Goal: Obtain resource: Download file/media

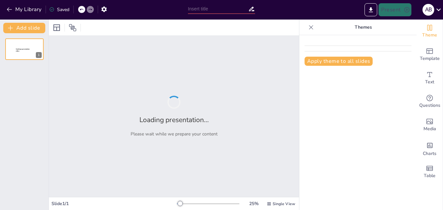
type input "Claves para Implementar la Autoevaluación y Evaluación entre Pares en el Aula"
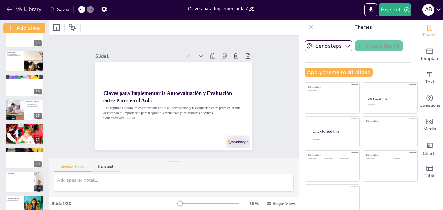
scroll to position [315, 0]
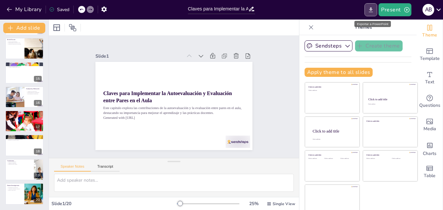
click at [373, 11] on icon "Export to PowerPoint" at bounding box center [370, 10] width 7 height 7
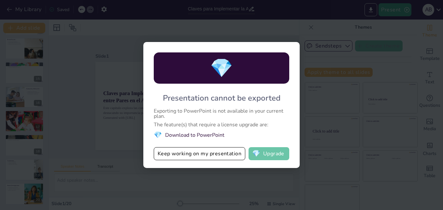
click at [272, 153] on button "💎 Upgrade" at bounding box center [268, 153] width 41 height 13
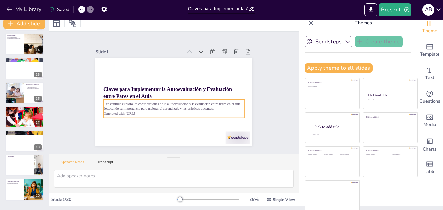
scroll to position [6, 0]
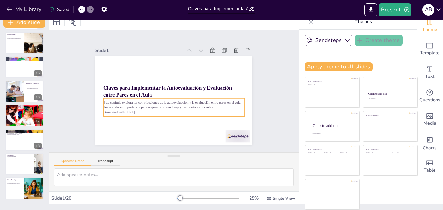
click at [124, 97] on div "Este capítulo explora las contribuciones de la autoevaluación y la evaluación e…" at bounding box center [167, 106] width 136 height 74
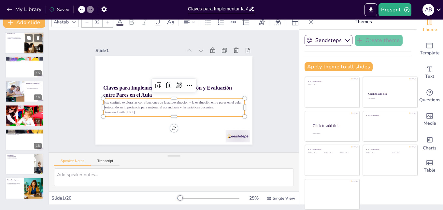
click at [7, 40] on div at bounding box center [24, 43] width 39 height 22
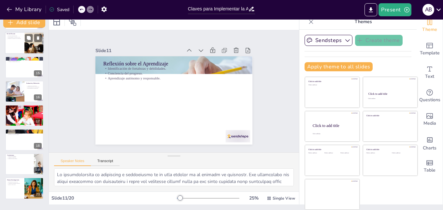
scroll to position [170, 0]
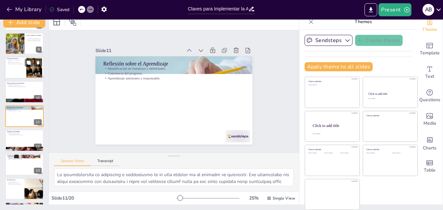
click at [11, 69] on div at bounding box center [24, 68] width 39 height 22
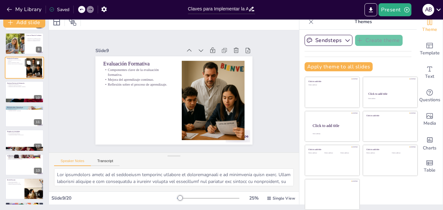
scroll to position [121, 0]
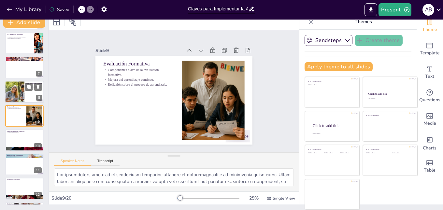
click at [22, 89] on div at bounding box center [14, 92] width 55 height 22
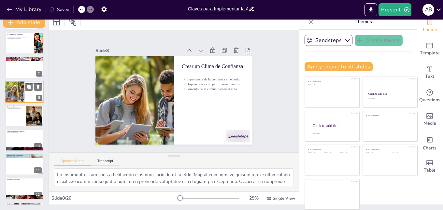
scroll to position [97, 0]
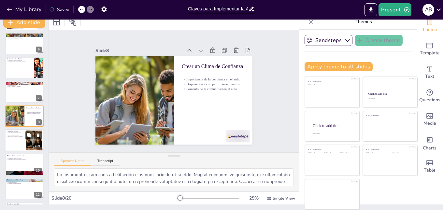
click at [30, 143] on div at bounding box center [34, 140] width 30 height 20
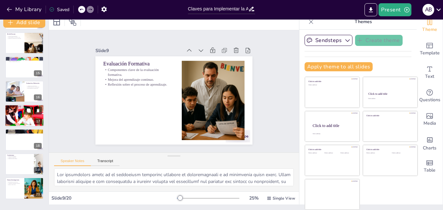
click at [22, 121] on div at bounding box center [24, 115] width 39 height 26
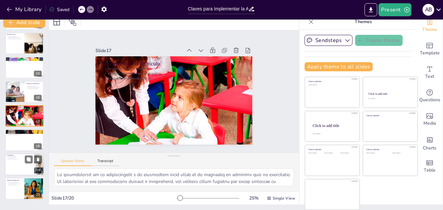
click at [21, 165] on div at bounding box center [24, 164] width 39 height 22
type textarea "Lo ipsumd sit ametconsect ad eli se doe temporincid utlaboree do ma aliquaenima…"
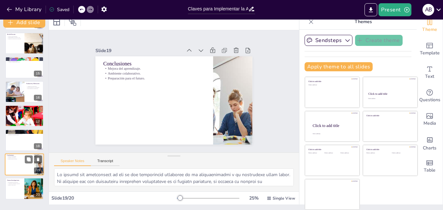
scroll to position [315, 0]
